Goal: Navigation & Orientation: Find specific page/section

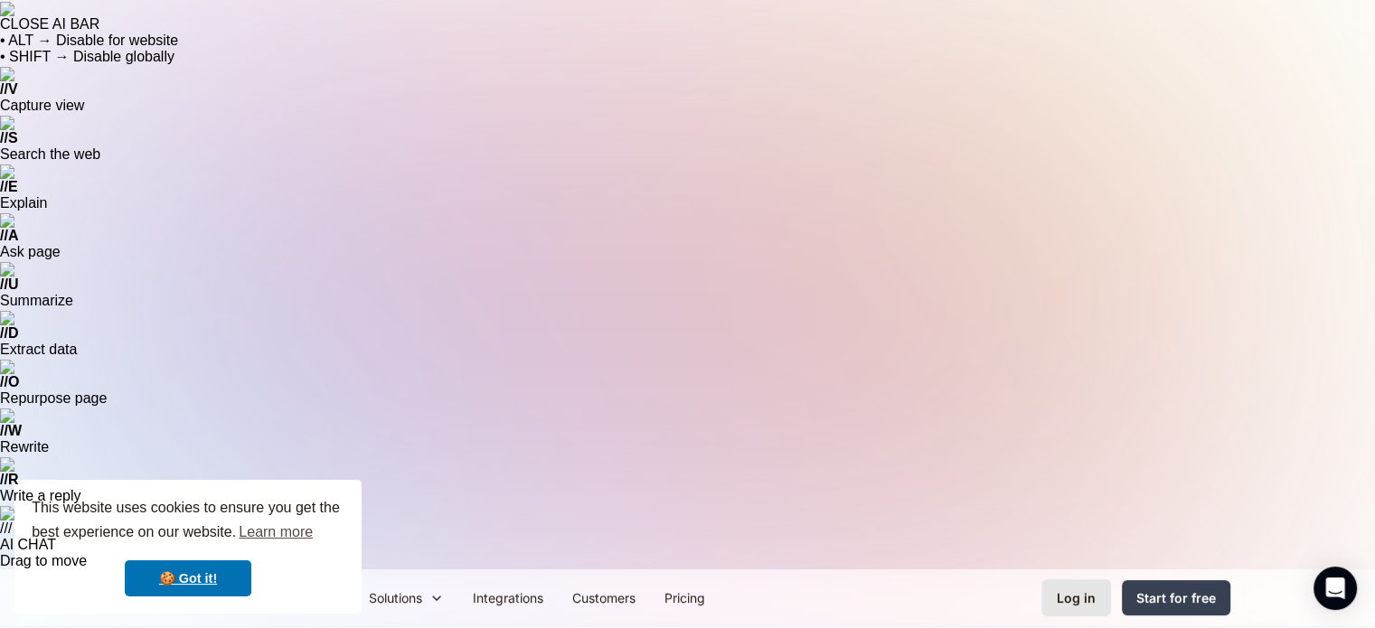
click at [1081, 588] on div "Log in" at bounding box center [1076, 597] width 39 height 19
